Goal: Information Seeking & Learning: Check status

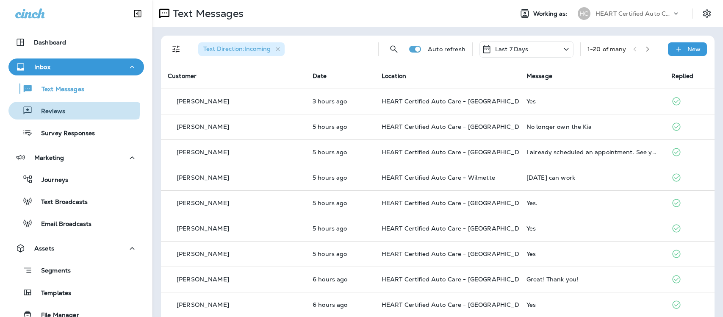
click at [62, 108] on p "Reviews" at bounding box center [49, 112] width 33 height 8
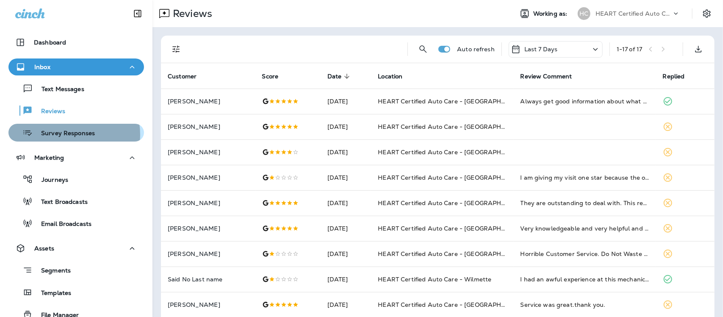
click at [68, 134] on p "Survey Responses" at bounding box center [64, 134] width 62 height 8
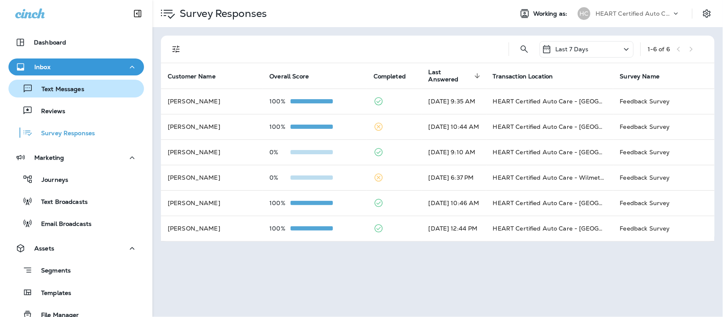
click at [61, 90] on p "Text Messages" at bounding box center [58, 89] width 51 height 8
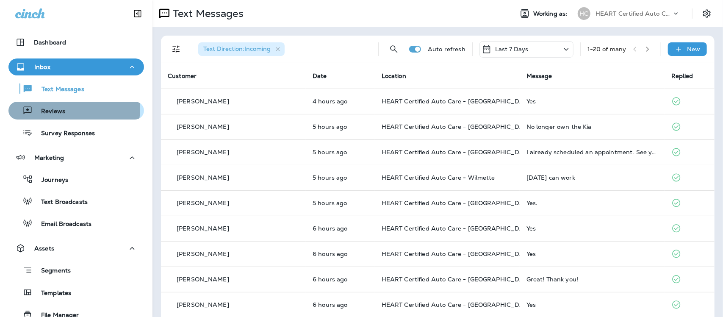
click at [60, 109] on p "Reviews" at bounding box center [49, 112] width 33 height 8
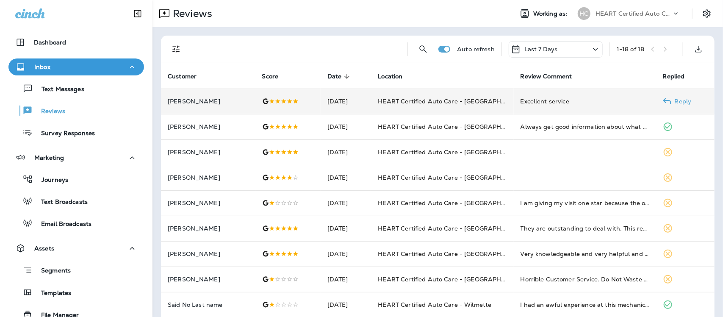
click at [544, 99] on div "Excellent service" at bounding box center [584, 101] width 129 height 8
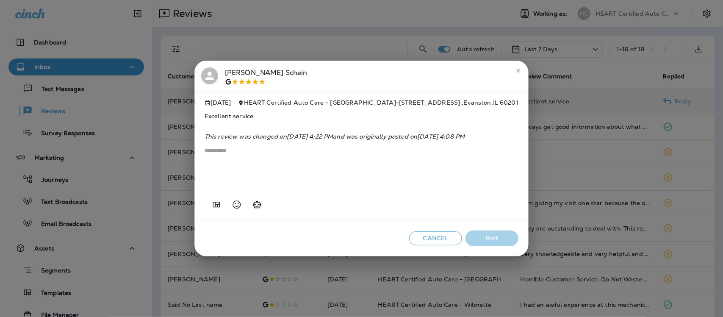
click at [521, 67] on icon "close" at bounding box center [518, 70] width 7 height 7
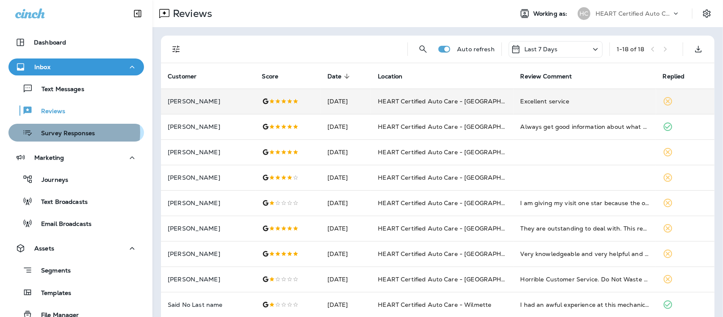
click at [66, 132] on p "Survey Responses" at bounding box center [64, 134] width 62 height 8
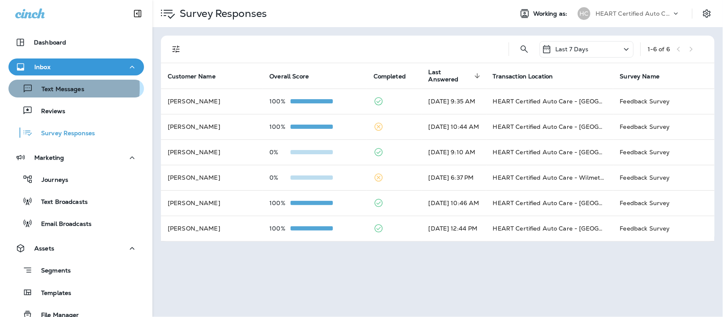
click at [53, 88] on p "Text Messages" at bounding box center [58, 89] width 51 height 8
